Goal: Transaction & Acquisition: Purchase product/service

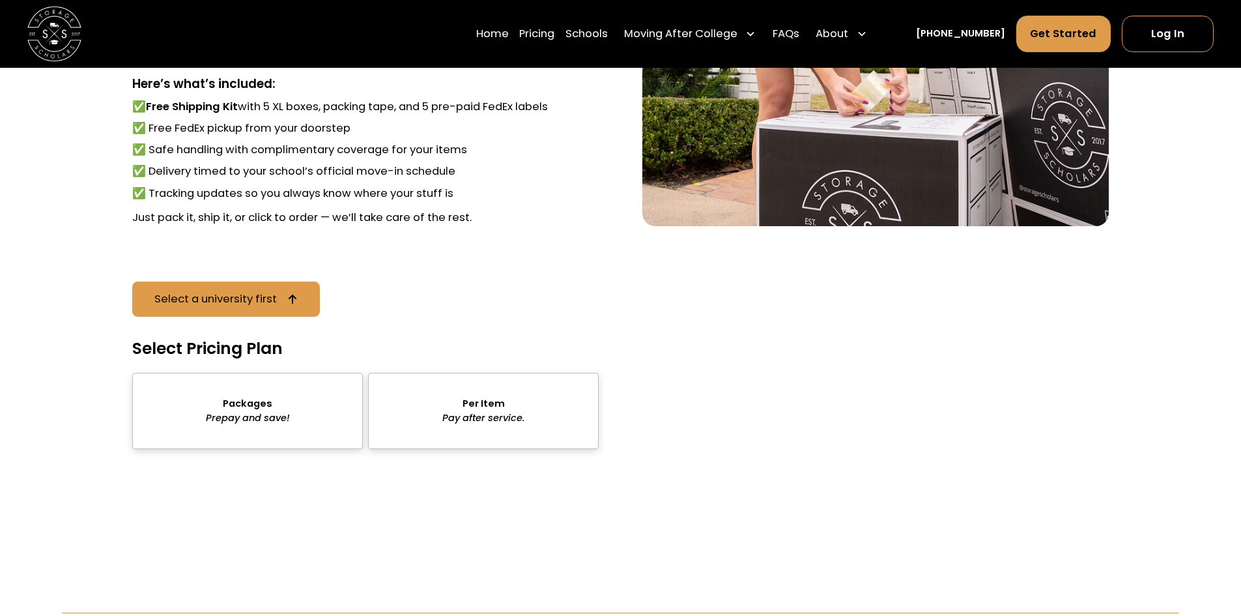
scroll to position [1890, 0]
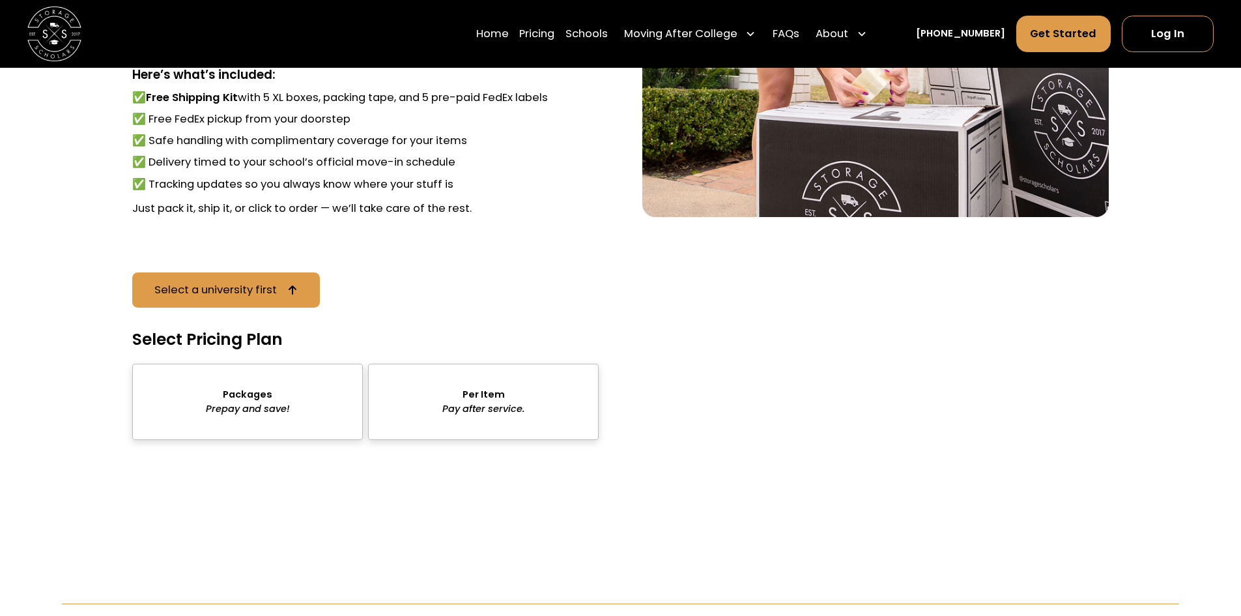
click at [519, 412] on div "sts" at bounding box center [483, 402] width 231 height 76
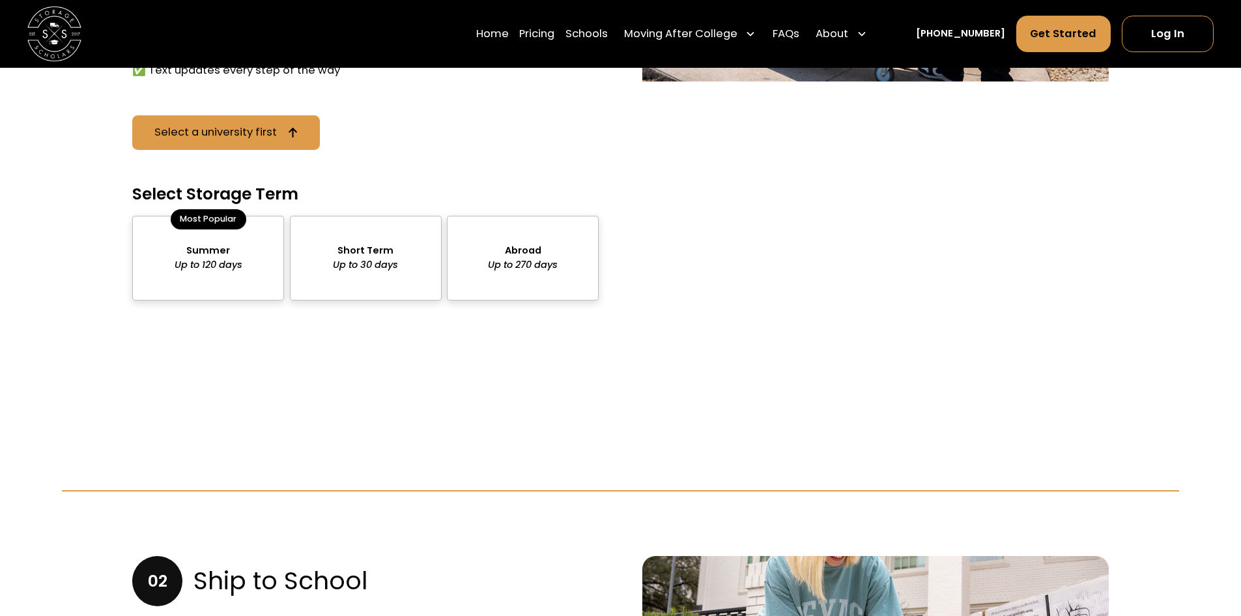
scroll to position [1241, 0]
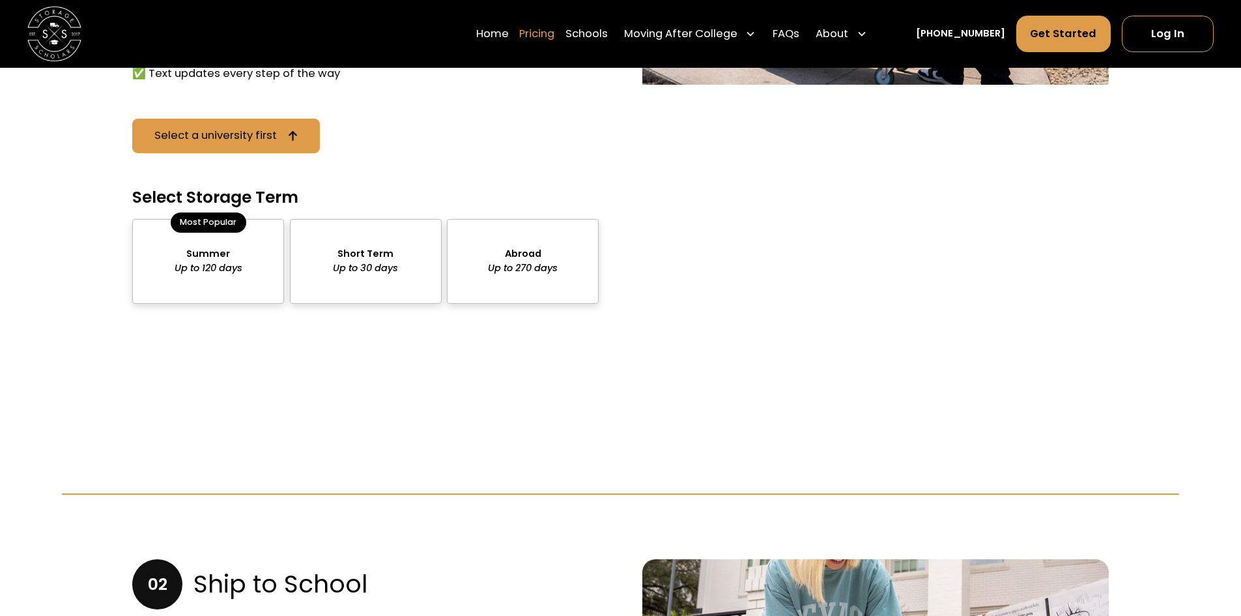
click at [547, 29] on link "Pricing" at bounding box center [536, 34] width 35 height 38
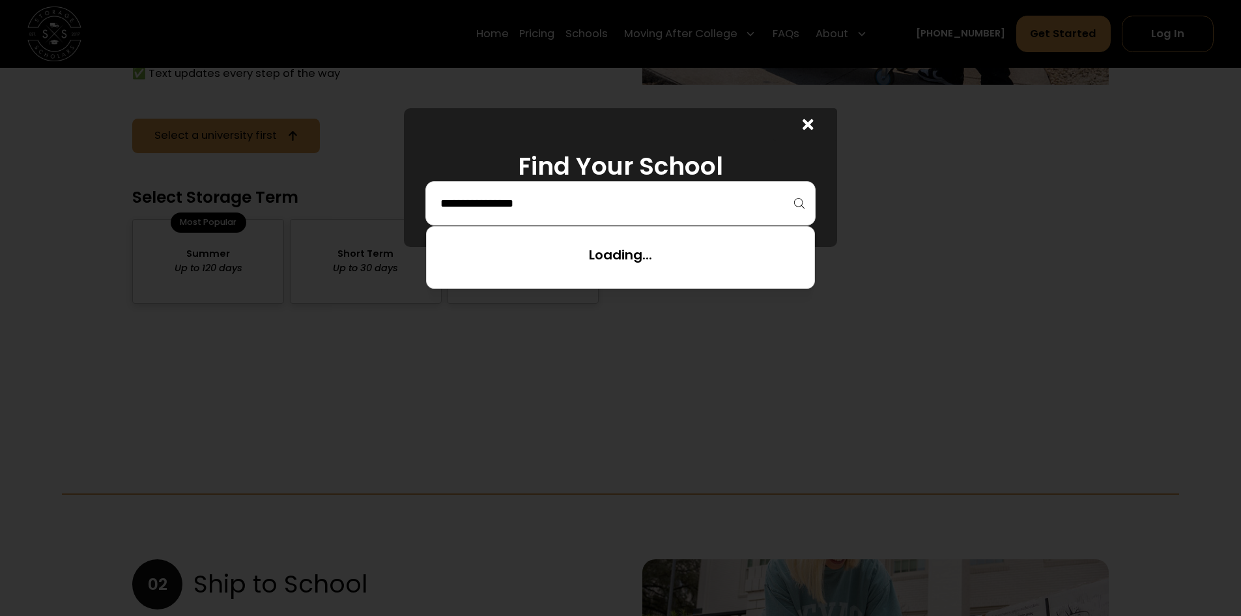
click at [590, 196] on input "search" at bounding box center [620, 203] width 363 height 22
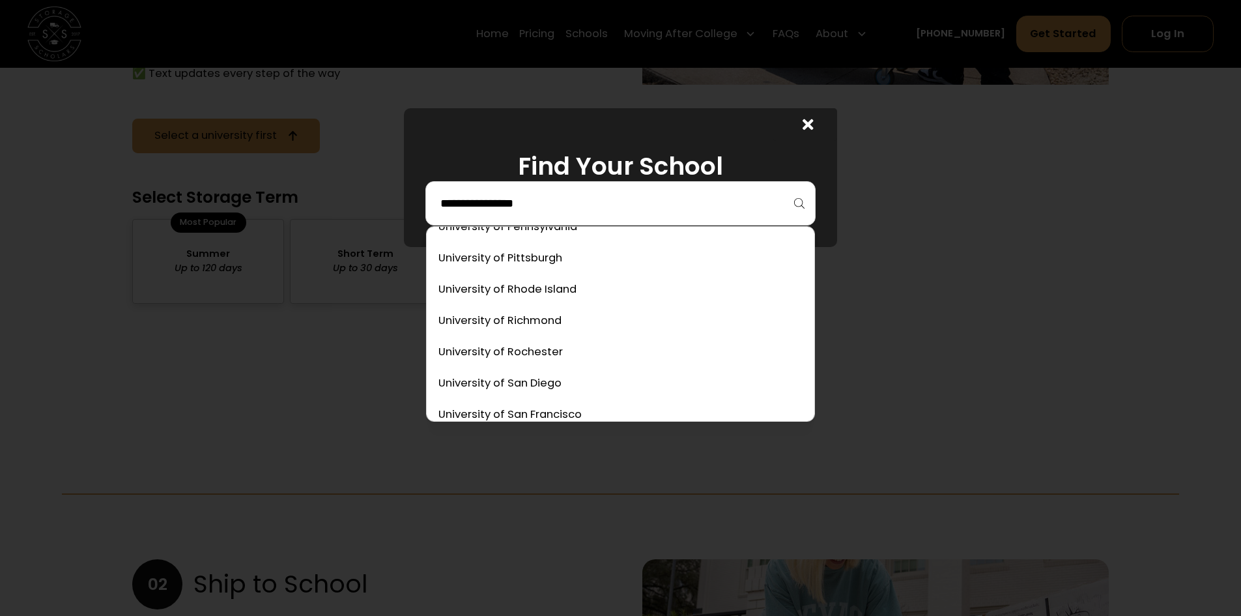
scroll to position [7009, 0]
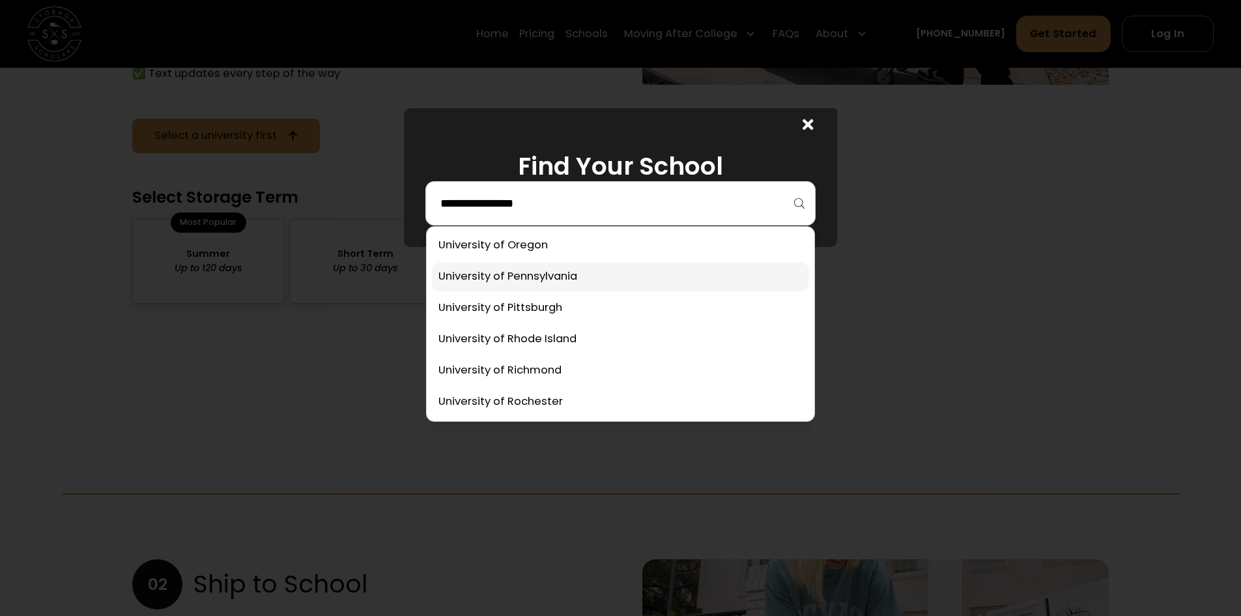
click at [609, 283] on link at bounding box center [620, 277] width 377 height 29
click at [676, 196] on input "search" at bounding box center [620, 203] width 363 height 22
click at [531, 268] on link at bounding box center [620, 277] width 377 height 29
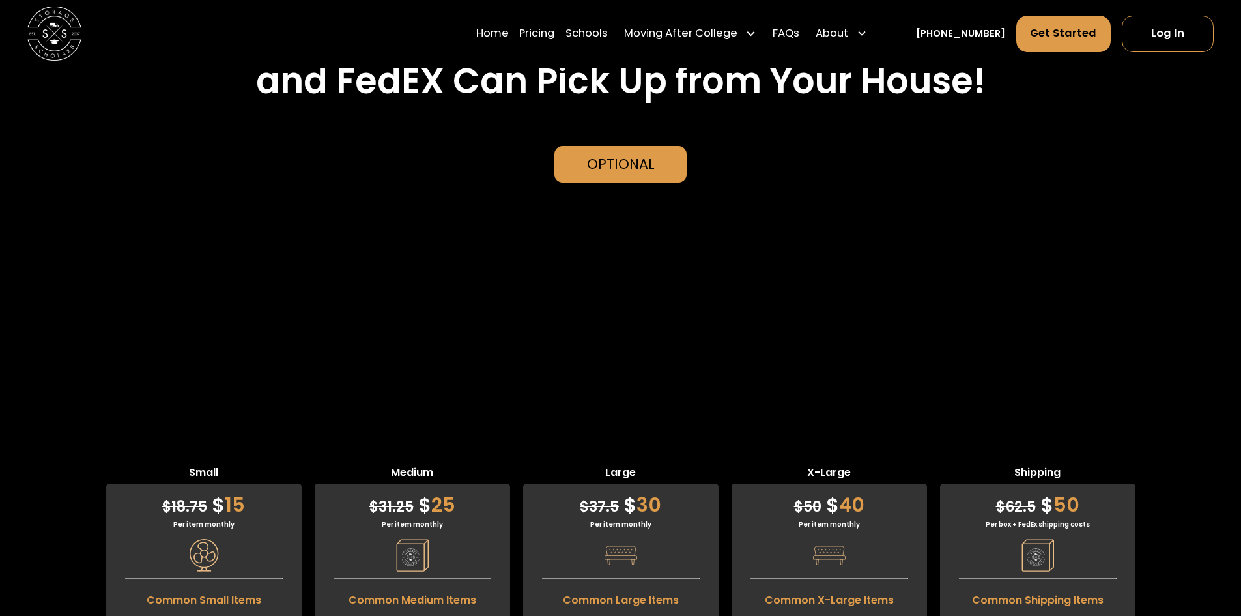
scroll to position [2998, 0]
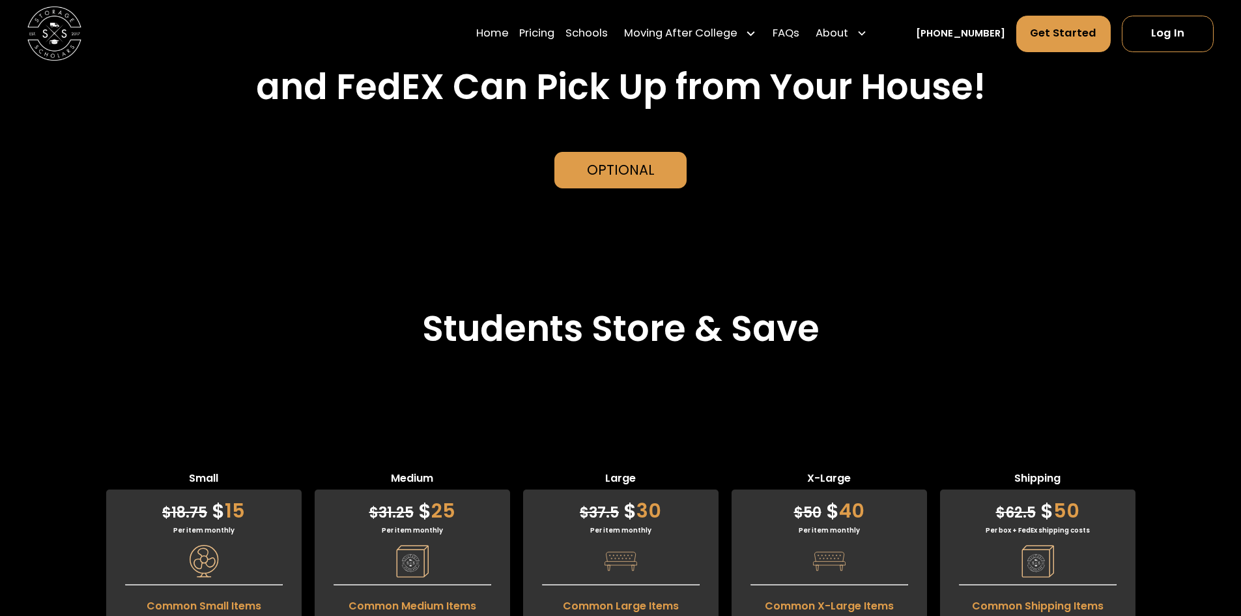
click at [964, 405] on div "Small $ 18.75 $ 15 Per item monthly Common Small Items Anything smaller than a …" at bounding box center [620, 620] width 1241 height 431
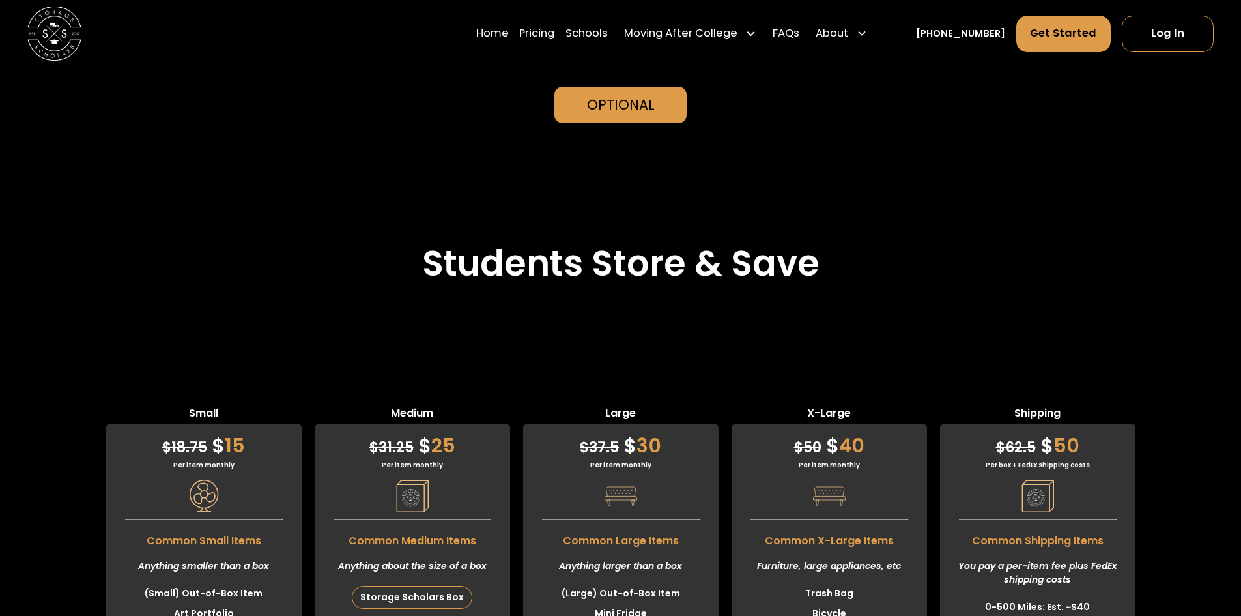
scroll to position [3063, 0]
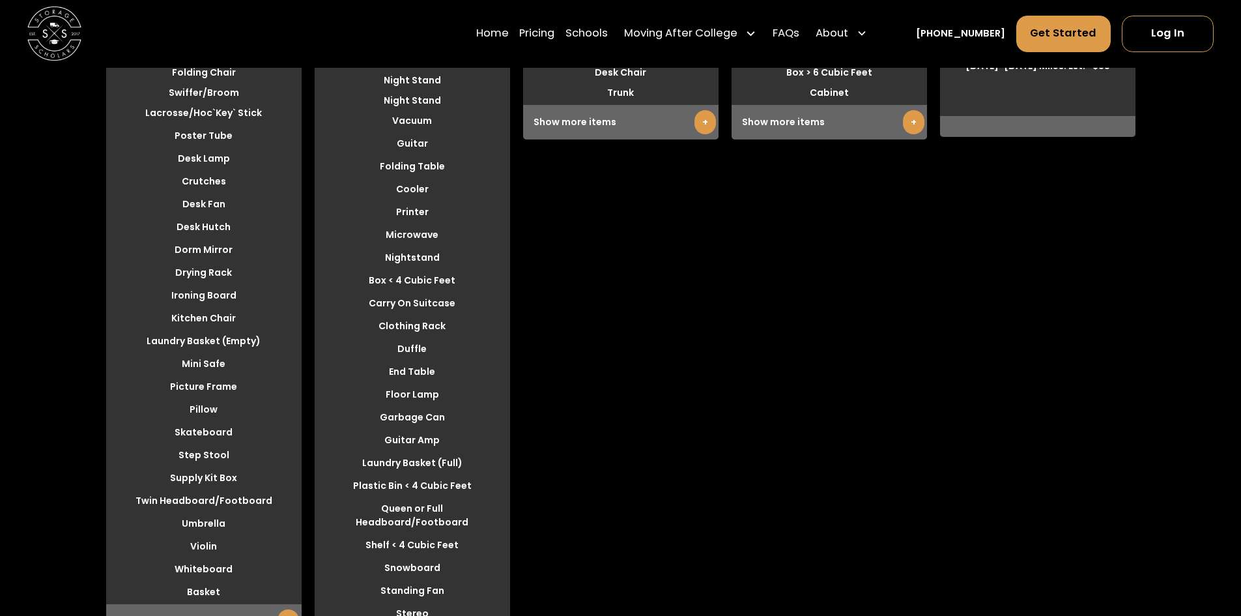
scroll to position [3644, 0]
click at [1168, 30] on link "Log In" at bounding box center [1168, 34] width 92 height 36
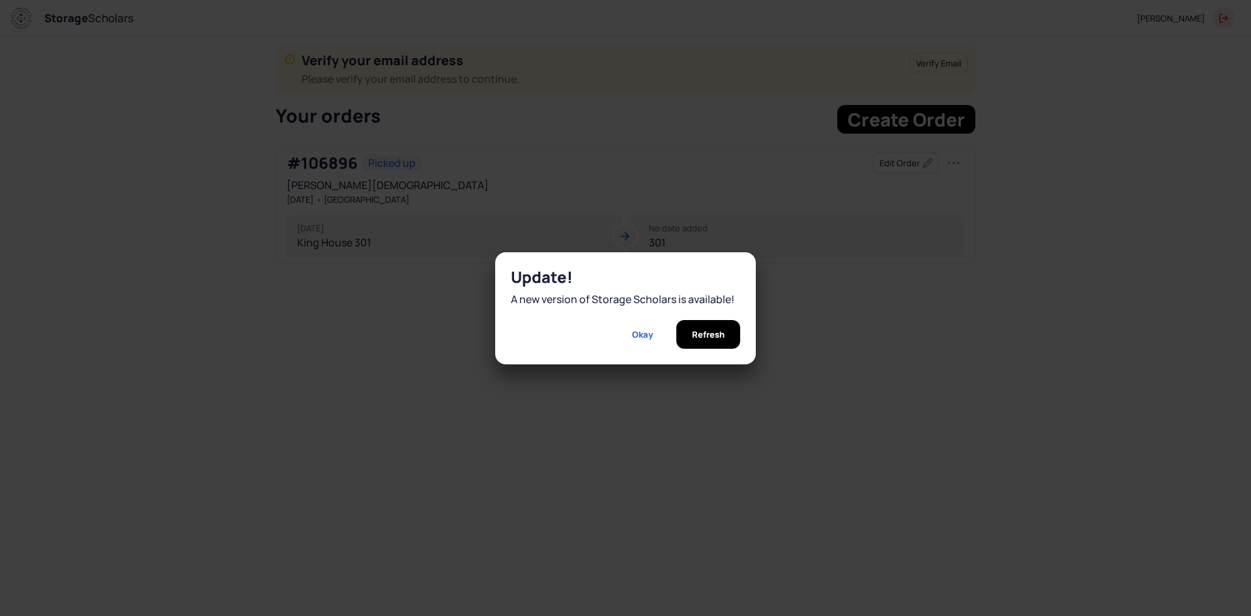
click at [728, 331] on div "Refresh" at bounding box center [708, 334] width 64 height 29
